Goal: Information Seeking & Learning: Find specific fact

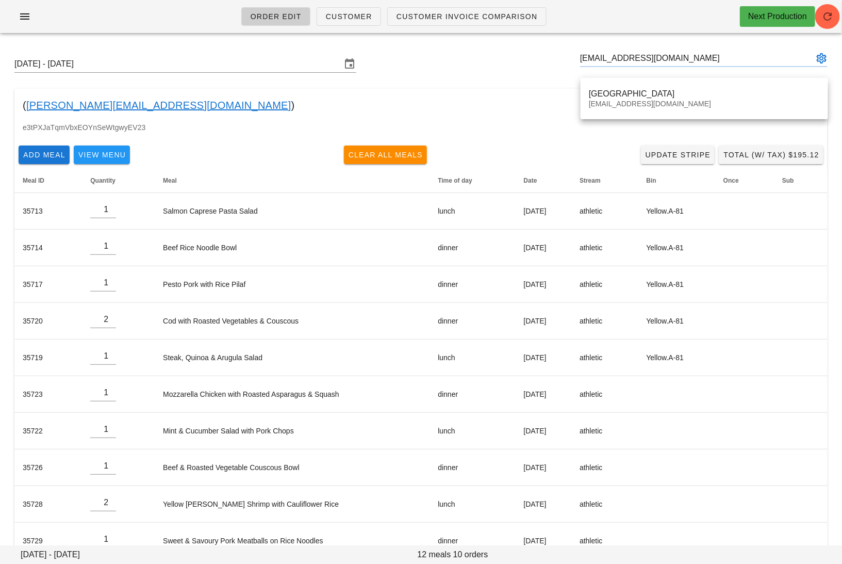
type input "[GEOGRAPHIC_DATA] ([EMAIL_ADDRESS][DOMAIN_NAME])"
click at [642, 84] on div "[DATE] - [DATE] [GEOGRAPHIC_DATA] ([EMAIL_ADDRESS][DOMAIN_NAME]) ( [PERSON_NAME…" at bounding box center [421, 307] width 842 height 532
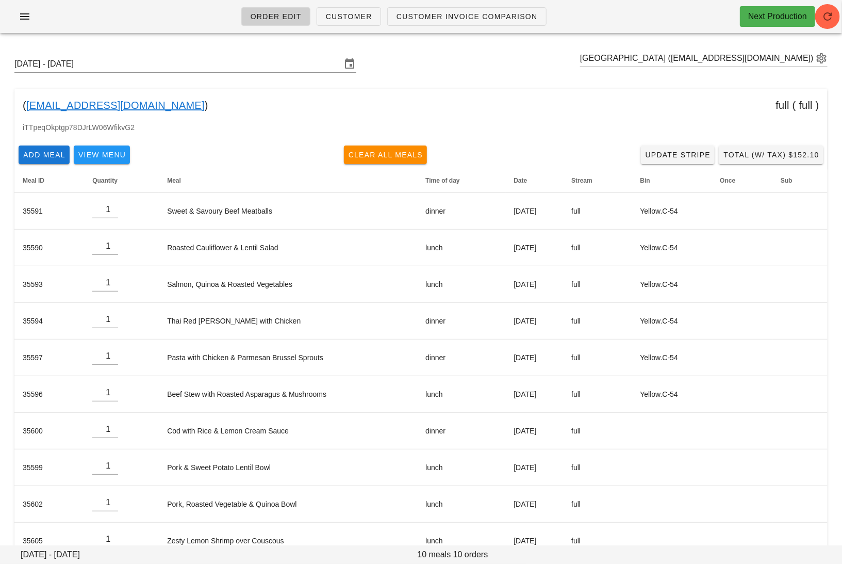
click at [134, 104] on link "[EMAIL_ADDRESS][DOMAIN_NAME]" at bounding box center [115, 105] width 178 height 17
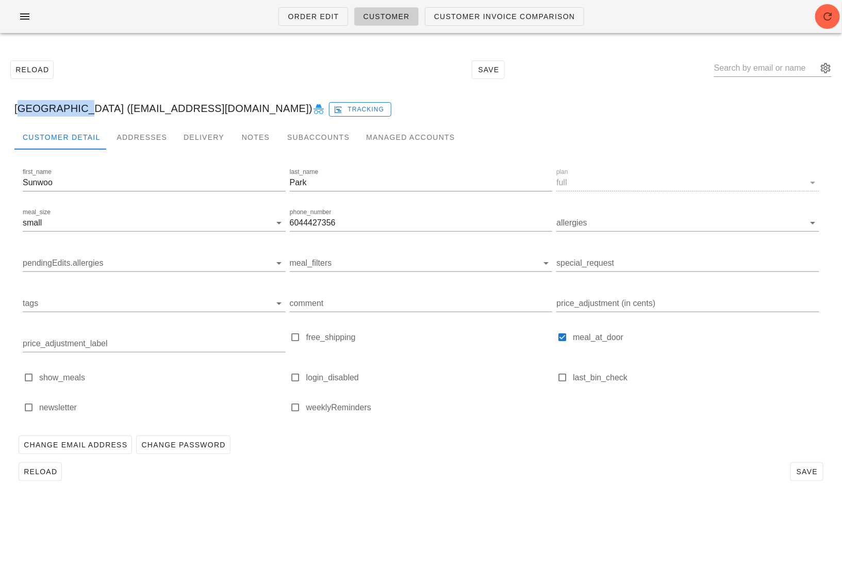
drag, startPoint x: 76, startPoint y: 110, endPoint x: 13, endPoint y: 110, distance: 62.9
click at [13, 110] on div "[GEOGRAPHIC_DATA] ([EMAIL_ADDRESS][DOMAIN_NAME]) Tracking" at bounding box center [421, 108] width 830 height 33
copy div "[GEOGRAPHIC_DATA]"
click at [216, 61] on div "Reload Save" at bounding box center [421, 69] width 830 height 44
click at [768, 57] on div at bounding box center [773, 71] width 118 height 34
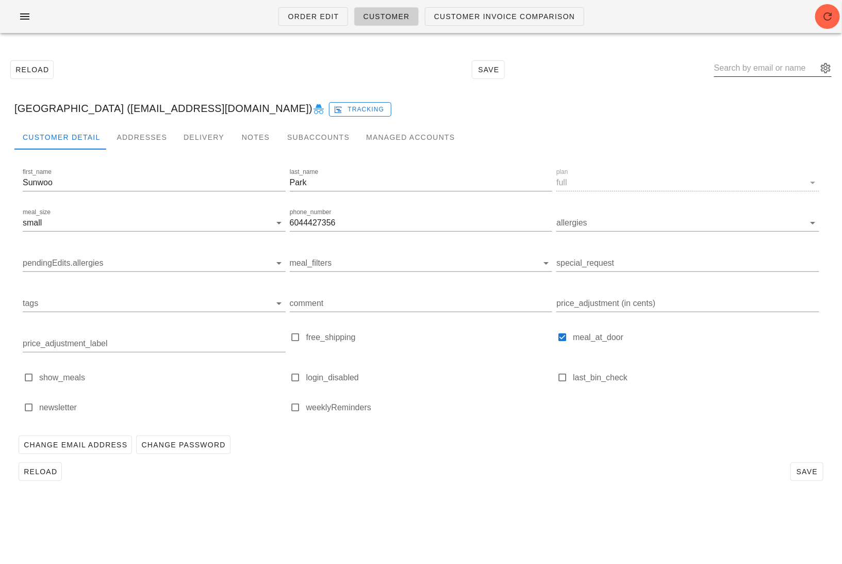
click at [762, 68] on input "text" at bounding box center [765, 68] width 103 height 17
paste input "[PERSON_NAME][EMAIL_ADDRESS][DOMAIN_NAME]"
type input "[PERSON_NAME][EMAIL_ADDRESS][DOMAIN_NAME]"
click at [146, 138] on div "Addresses" at bounding box center [141, 137] width 67 height 25
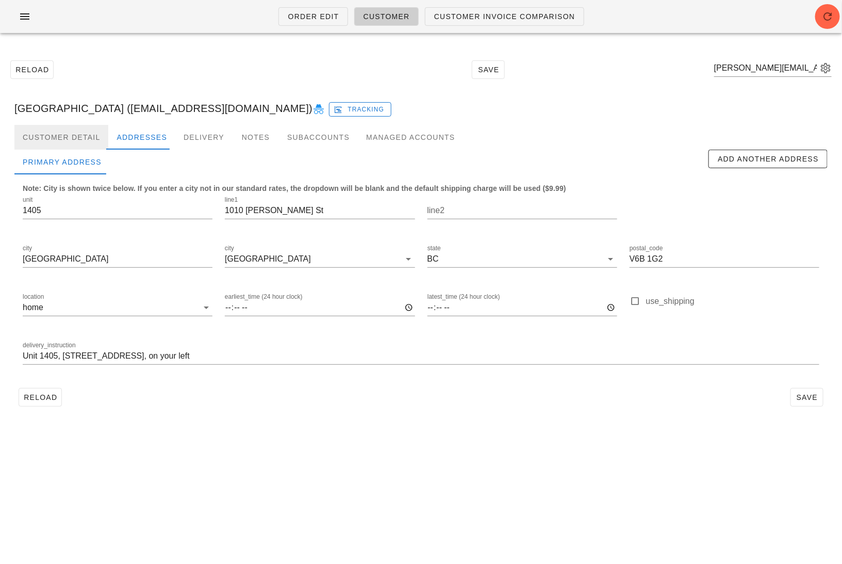
click at [67, 140] on div "Customer Detail" at bounding box center [61, 137] width 94 height 25
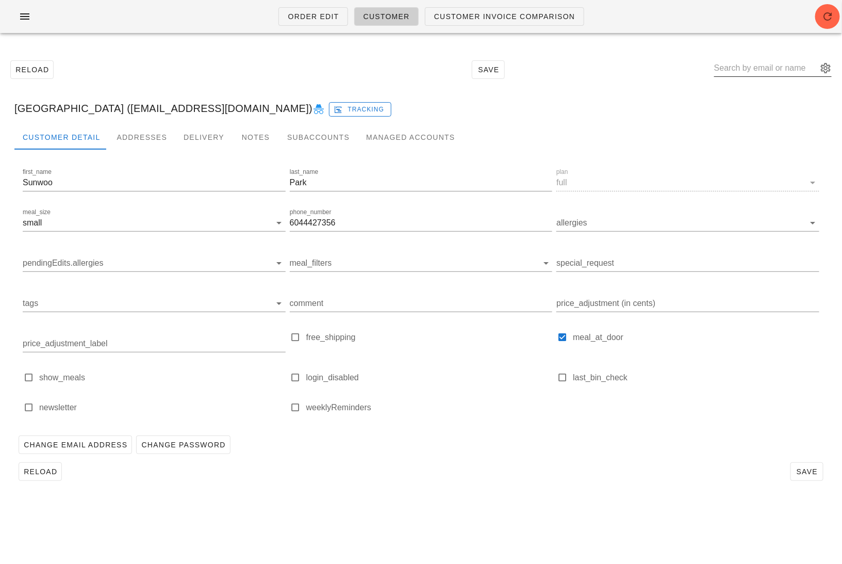
click at [768, 65] on input "text" at bounding box center [765, 68] width 103 height 17
paste input "[PERSON_NAME][EMAIL_ADDRESS][DOMAIN_NAME]"
type input "[PERSON_NAME][EMAIL_ADDRESS][DOMAIN_NAME]"
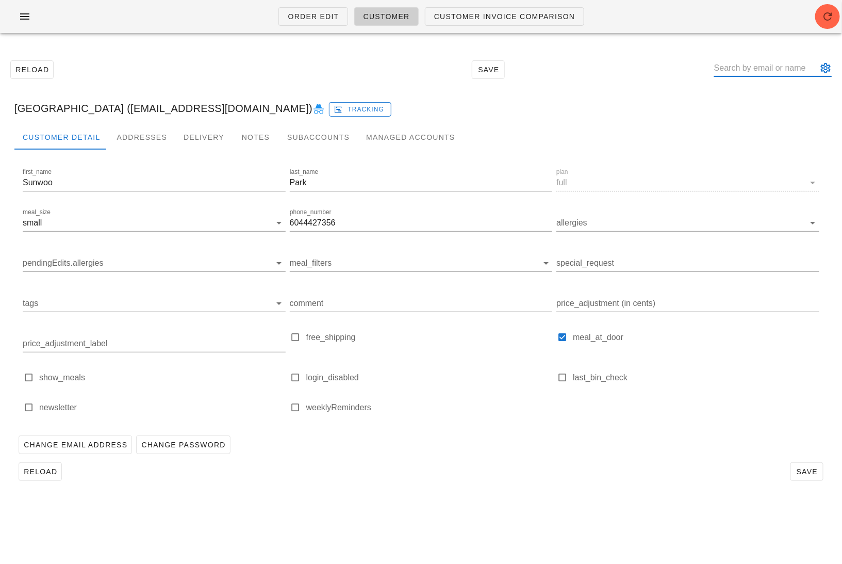
scroll to position [0, 0]
paste input "[EMAIL_ADDRESS][DOMAIN_NAME]"
type input "[EMAIL_ADDRESS][DOMAIN_NAME]"
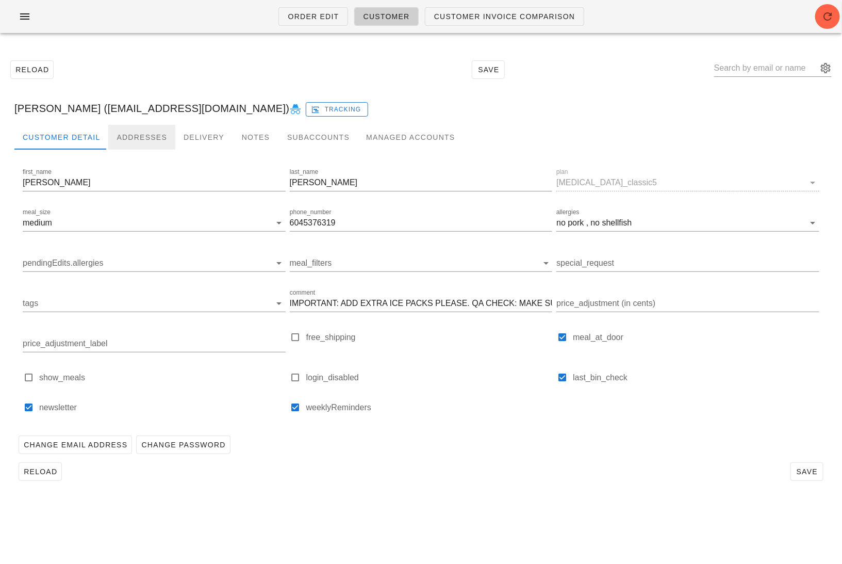
click at [140, 134] on div "Addresses" at bounding box center [141, 137] width 67 height 25
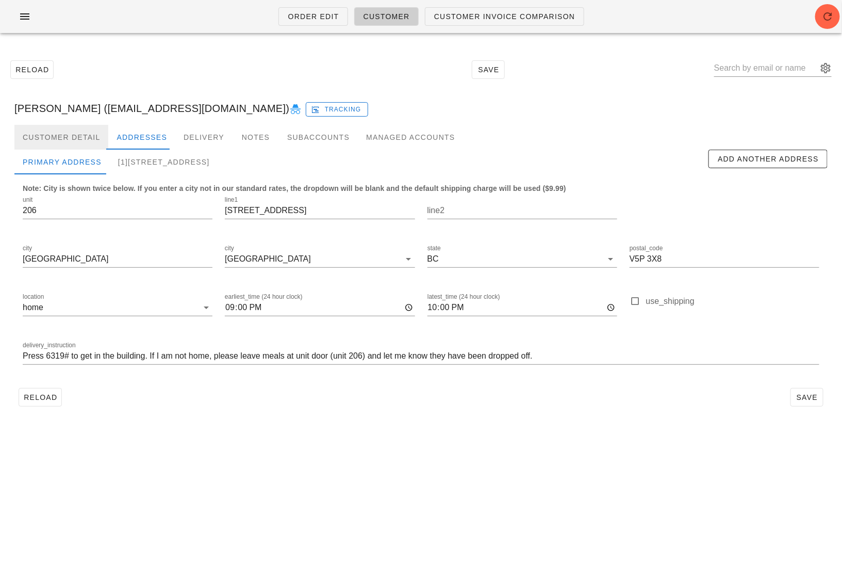
click at [76, 141] on div "Customer Detail" at bounding box center [61, 137] width 94 height 25
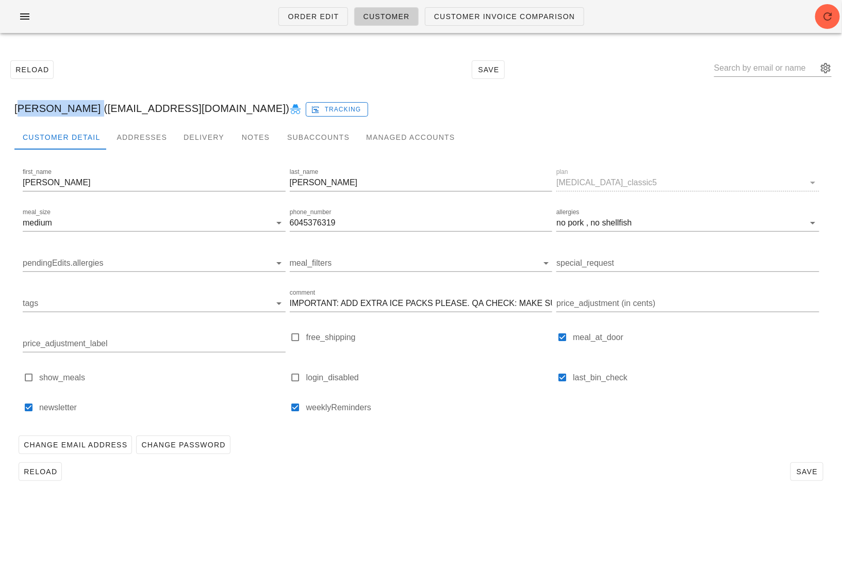
drag, startPoint x: 81, startPoint y: 106, endPoint x: 12, endPoint y: 106, distance: 69.1
click at [12, 106] on div "[PERSON_NAME] ([EMAIL_ADDRESS][DOMAIN_NAME]) Tracking" at bounding box center [421, 108] width 830 height 33
copy div "[PERSON_NAME]"
click at [748, 65] on input "text" at bounding box center [765, 68] width 103 height 17
paste input "[EMAIL_ADDRESS][DOMAIN_NAME]"
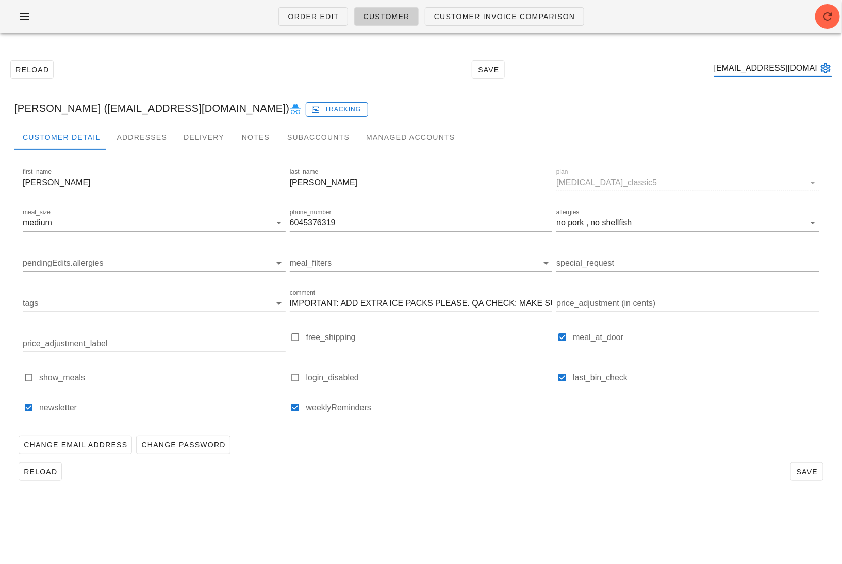
scroll to position [0, 7]
type input "[EMAIL_ADDRESS][DOMAIN_NAME]"
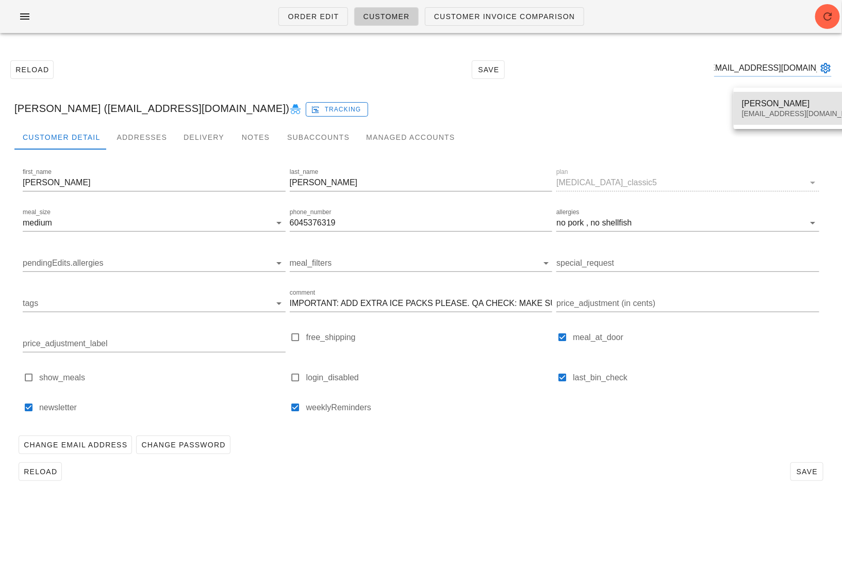
click at [786, 112] on div "[EMAIL_ADDRESS][DOMAIN_NAME]" at bounding box center [803, 113] width 122 height 9
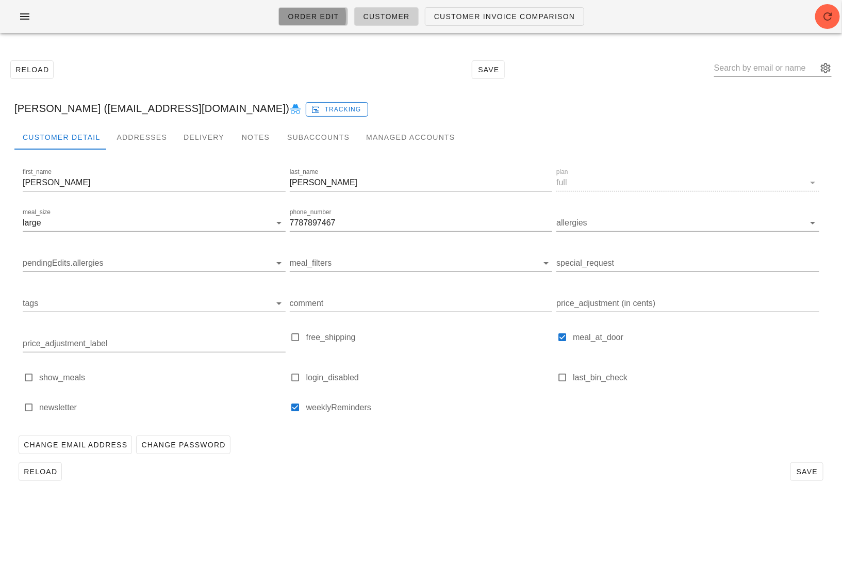
click at [315, 15] on span "Order Edit" at bounding box center [313, 16] width 52 height 8
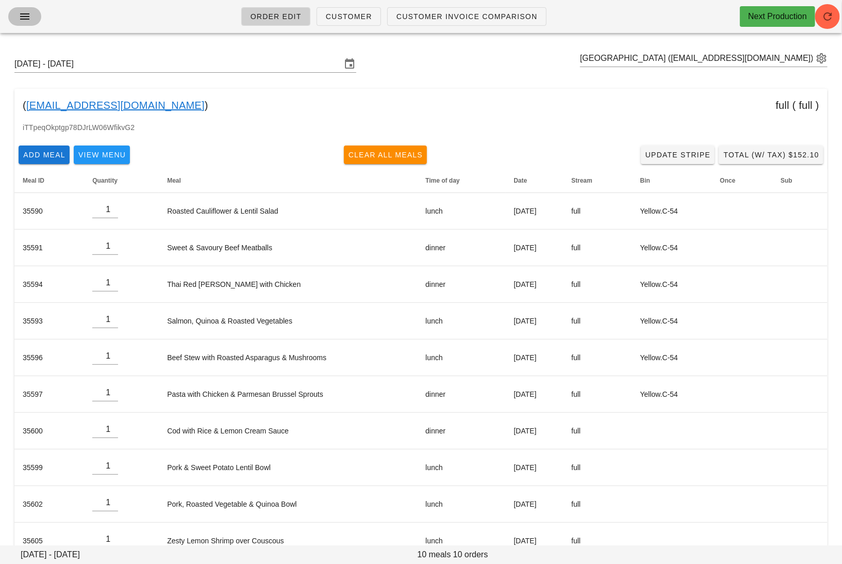
click at [27, 18] on icon "button" at bounding box center [25, 16] width 12 height 12
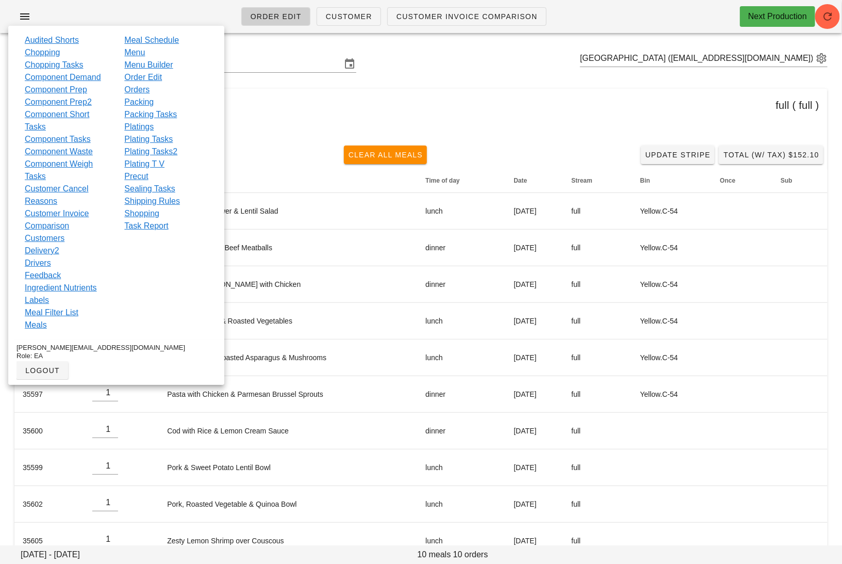
click at [147, 90] on link "Orders" at bounding box center [136, 90] width 25 height 12
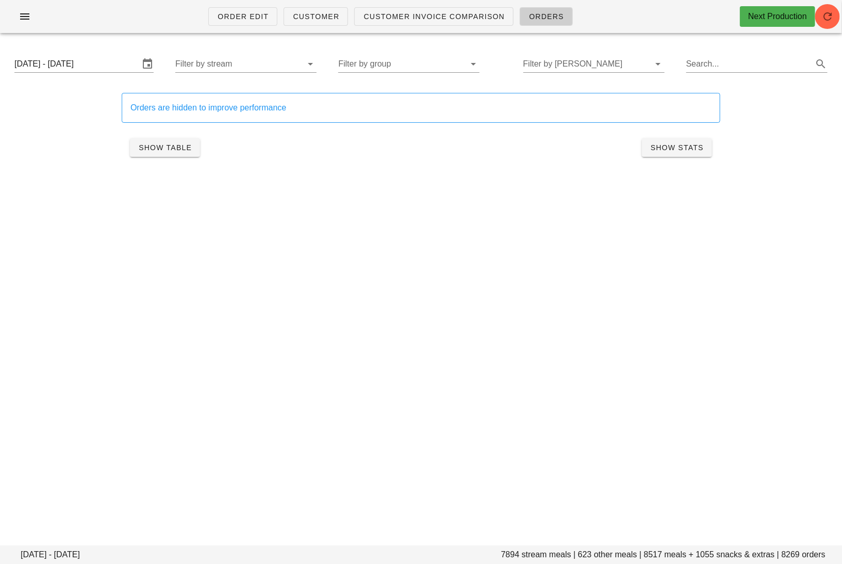
click at [474, 236] on div "Order Edit Customer Customer Invoice Comparison Orders Next Production [DATE] -…" at bounding box center [421, 282] width 842 height 564
click at [571, 62] on input "text" at bounding box center [585, 64] width 125 height 17
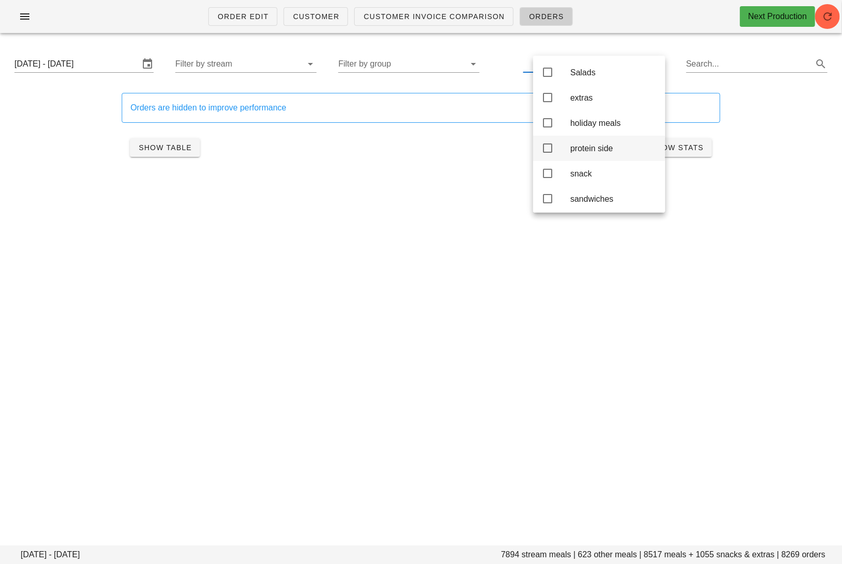
scroll to position [25, 0]
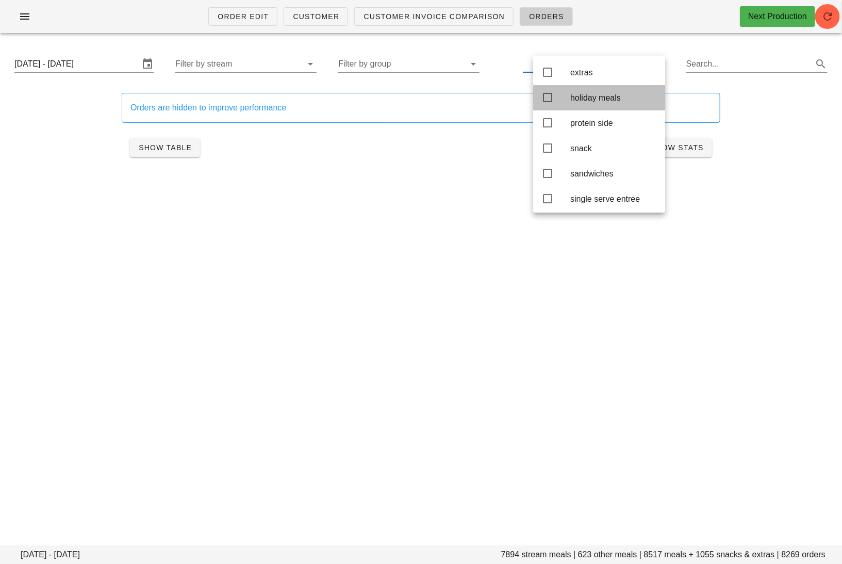
click at [588, 103] on div "holiday meals" at bounding box center [613, 98] width 87 height 10
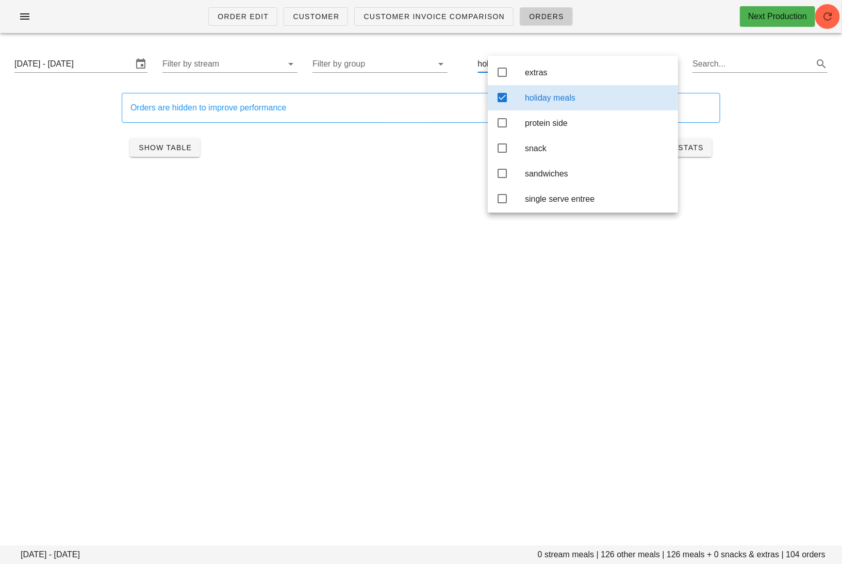
click at [334, 158] on div "Show Table Show Stats" at bounding box center [421, 147] width 599 height 33
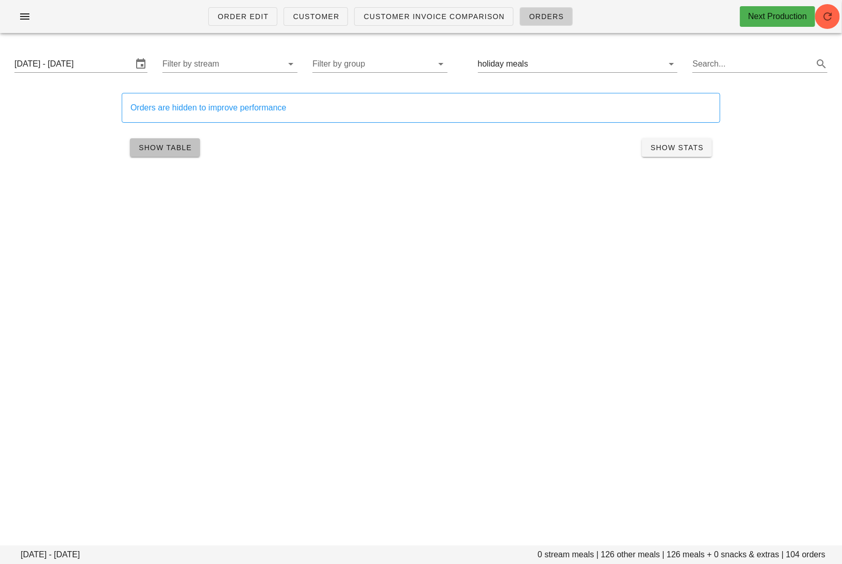
click at [179, 151] on span "Show Table" at bounding box center [165, 147] width 54 height 8
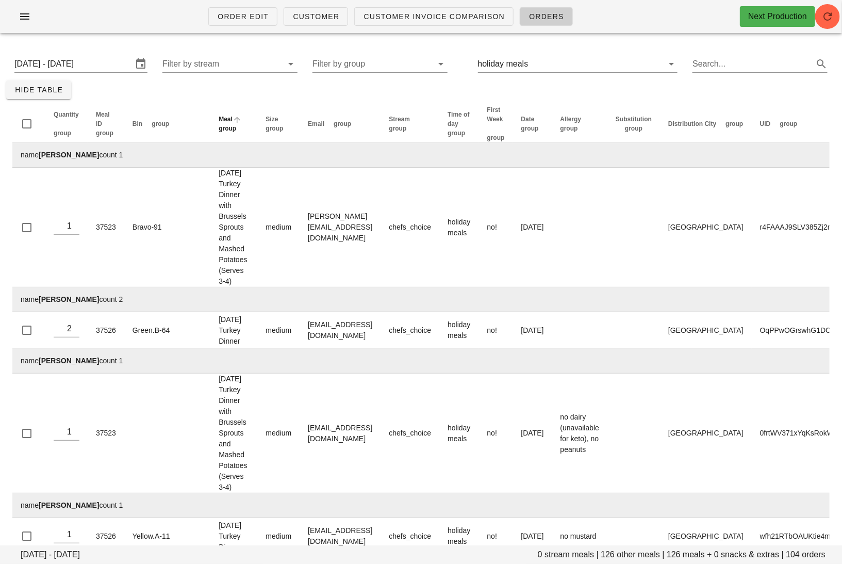
click at [217, 129] on th "Meal group" at bounding box center [233, 124] width 47 height 38
click at [219, 125] on span "group" at bounding box center [228, 128] width 18 height 7
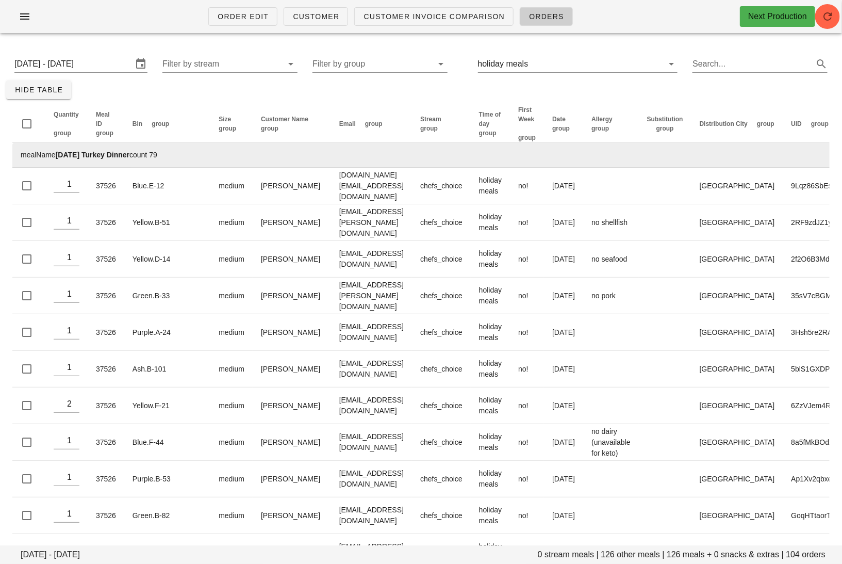
drag, startPoint x: 182, startPoint y: 157, endPoint x: 56, endPoint y: 155, distance: 126.4
click at [56, 155] on td "mealName [DATE] Turkey Dinner count 79" at bounding box center [470, 155] width 917 height 25
copy td "[DATE] Turkey Dinner count 79"
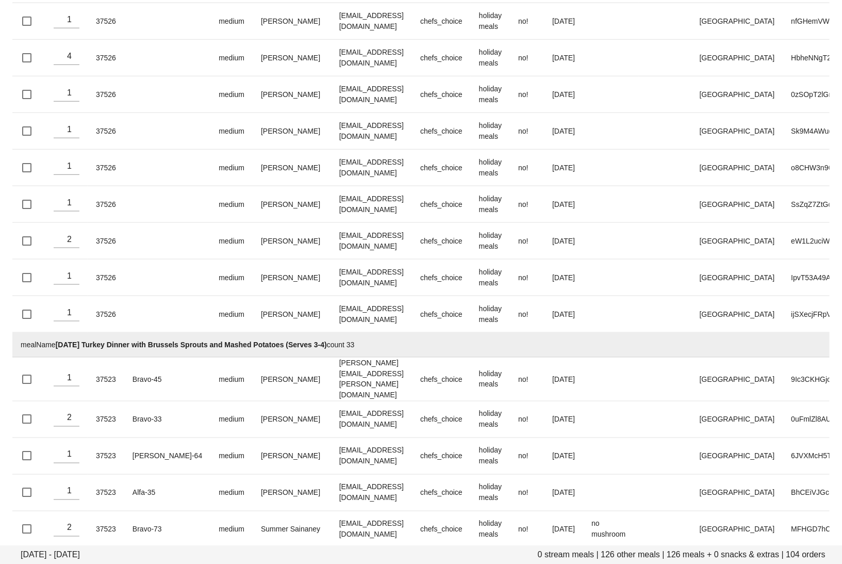
scroll to position [2338, 0]
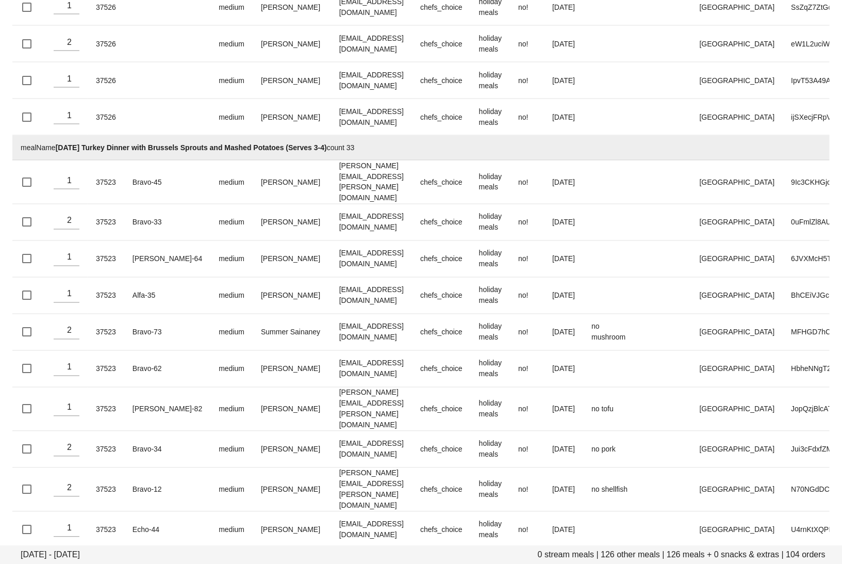
click at [382, 136] on td "mealName [DATE] Turkey Dinner with Brussels Sprouts and Mashed Potatoes (Serves…" at bounding box center [470, 148] width 917 height 25
drag, startPoint x: 380, startPoint y: 110, endPoint x: 58, endPoint y: 111, distance: 321.8
click at [57, 136] on td "mealName [DATE] Turkey Dinner with Brussels Sprouts and Mashed Potatoes (Serves…" at bounding box center [470, 148] width 917 height 25
copy td "[DATE] Turkey Dinner with Brussels Sprouts and Mashed Potatoes (Serves 3-4) cou…"
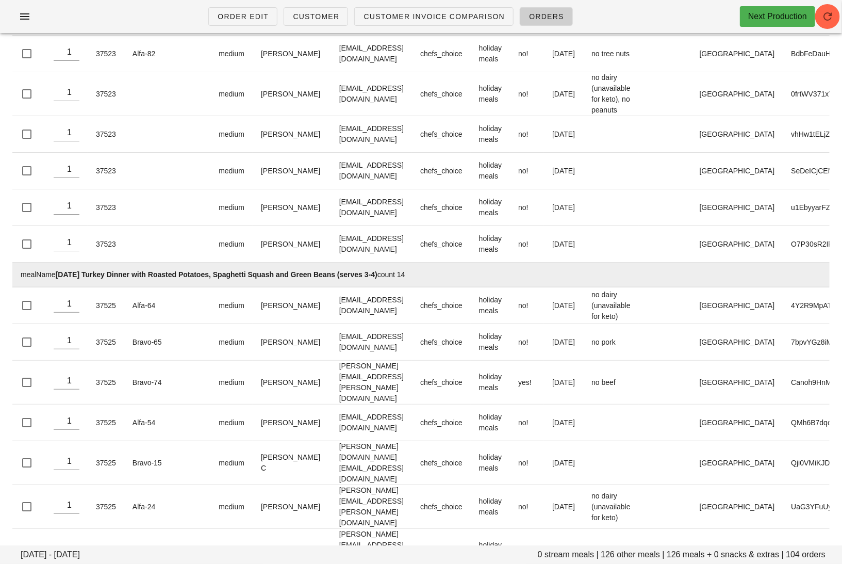
scroll to position [3200, 0]
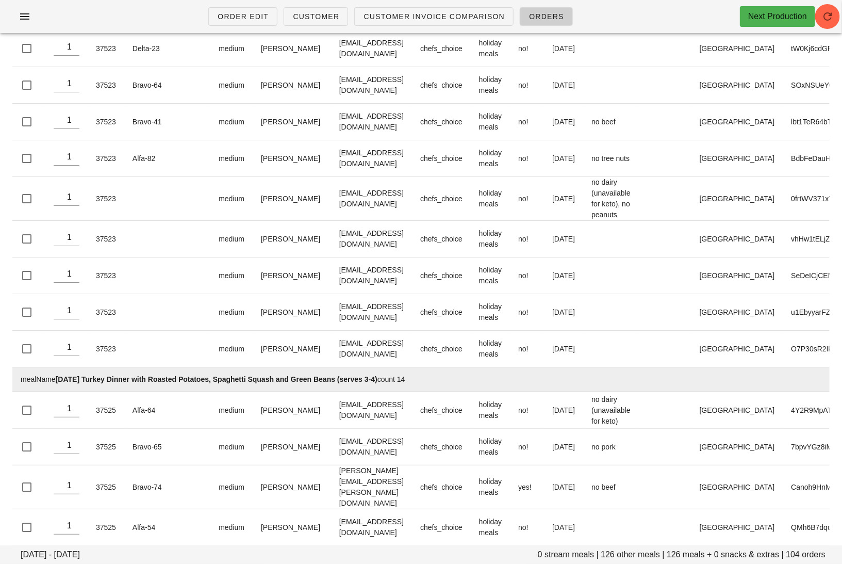
drag, startPoint x: 436, startPoint y: 301, endPoint x: 58, endPoint y: 301, distance: 377.5
click at [58, 367] on td "mealName [DATE] Turkey Dinner with Roasted Potatoes, Spaghetti Squash and Green…" at bounding box center [470, 379] width 917 height 25
copy td "[DATE] Turkey Dinner with Roasted Potatoes, Spaghetti Squash and Green Beans (s…"
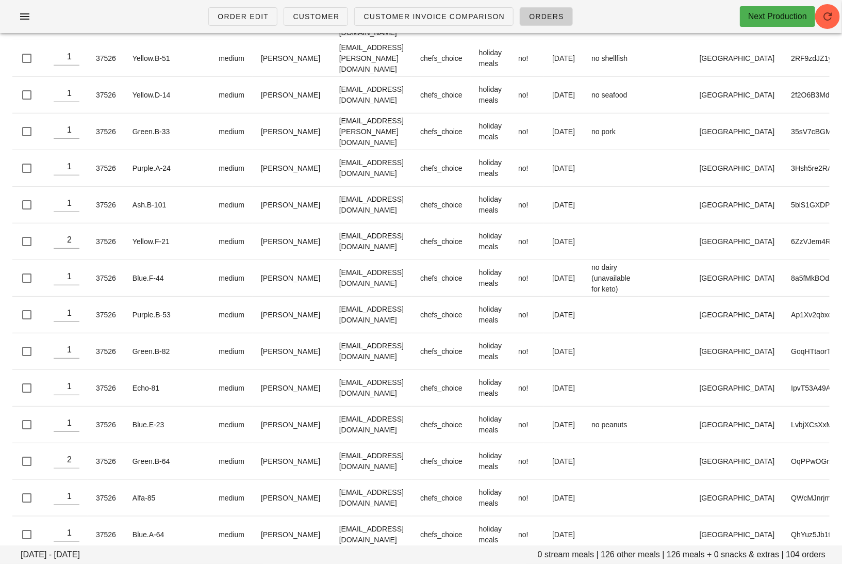
scroll to position [0, 0]
